Goal: Information Seeking & Learning: Learn about a topic

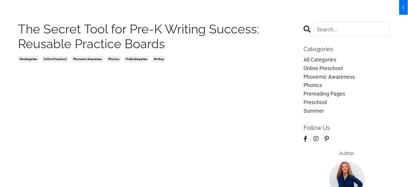
scroll to position [53, 0]
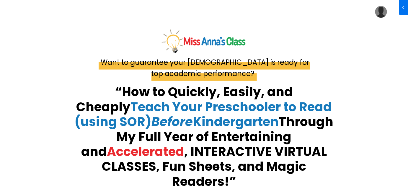
click at [379, 13] on img at bounding box center [381, 12] width 12 height 12
